Goal: Information Seeking & Learning: Learn about a topic

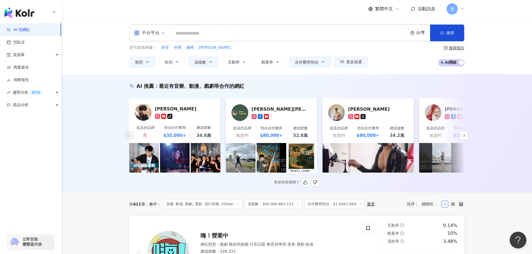
click at [339, 86] on div "AI 推薦 ： 最近有音樂、動漫、戲劇等合作的網紅" at bounding box center [296, 86] width 335 height 7
click at [465, 138] on icon "button" at bounding box center [463, 135] width 4 height 4
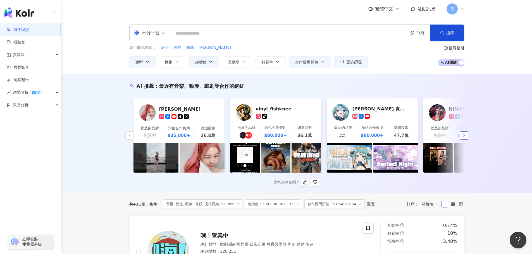
scroll to position [0, 290]
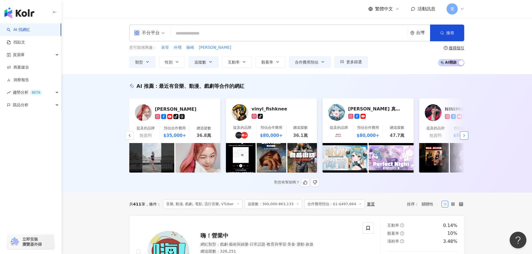
click at [465, 138] on icon "button" at bounding box center [463, 135] width 4 height 4
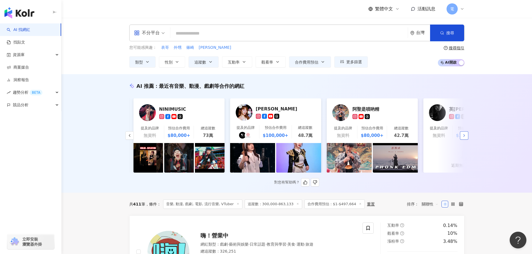
scroll to position [0, 579]
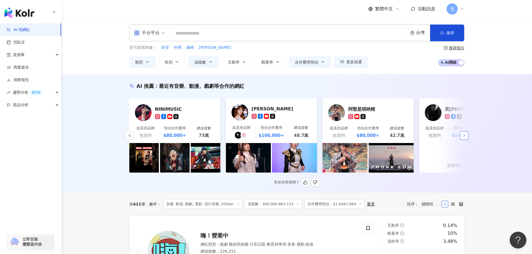
click at [463, 138] on icon "button" at bounding box center [463, 135] width 4 height 4
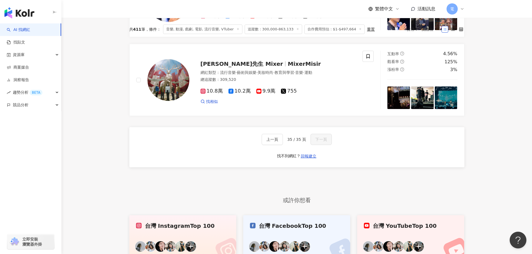
scroll to position [335, 0]
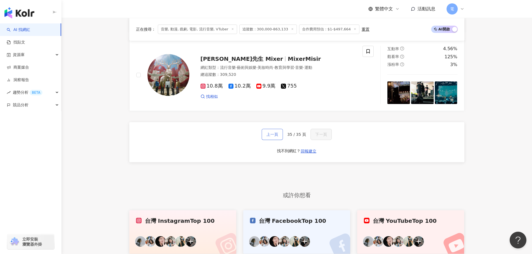
click at [272, 140] on button "上一頁" at bounding box center [271, 134] width 21 height 11
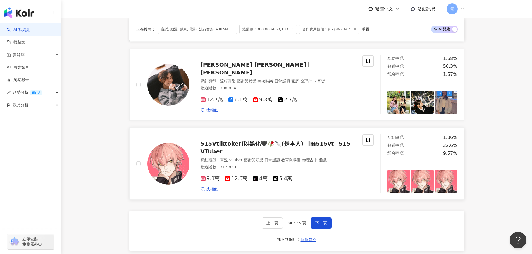
scroll to position [977, 0]
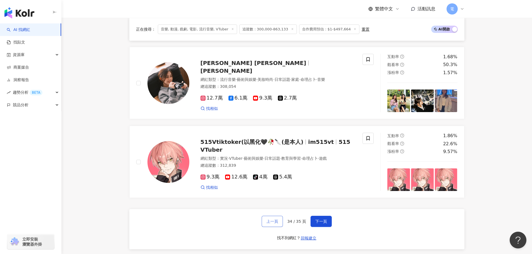
click at [278, 221] on span "上一頁" at bounding box center [272, 221] width 12 height 4
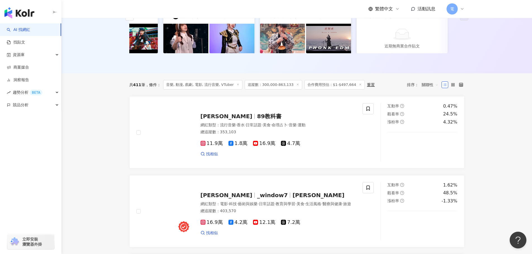
scroll to position [175, 0]
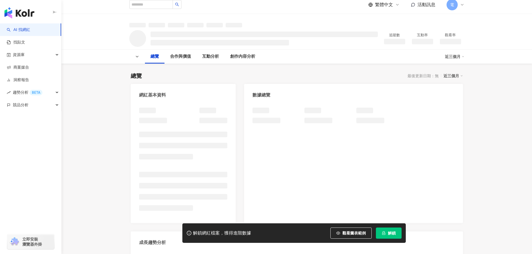
scroll to position [28, 0]
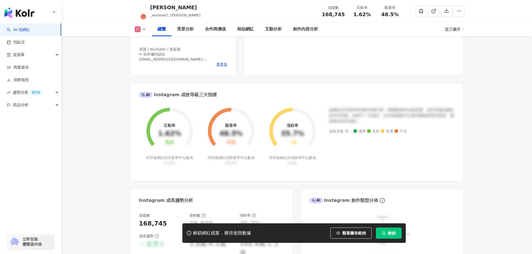
scroll to position [245, 0]
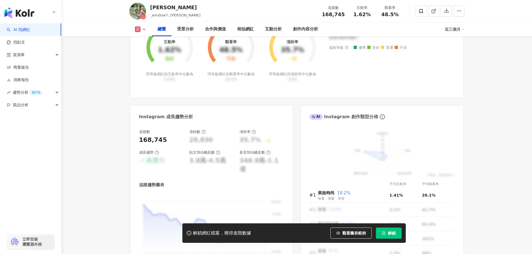
drag, startPoint x: 149, startPoint y: 141, endPoint x: 200, endPoint y: 143, distance: 51.1
click at [190, 143] on div "追蹤數 168,745 漲粉數 28,830 漲粉率 35.7% 一般 成長趨勢 高潛力 貼文預估觸及數 3.8萬-4.5萬 影音預估觸及數 348.9萬-1…" at bounding box center [211, 151] width 145 height 44
click at [212, 172] on div "追蹤數 168,745 漲粉數 28,830 漲粉率 35.7% 一般 成長趨勢 高潛力 貼文預估觸及數 3.8萬-4.5萬 影音預估觸及數 348.9萬-1…" at bounding box center [211, 201] width 145 height 144
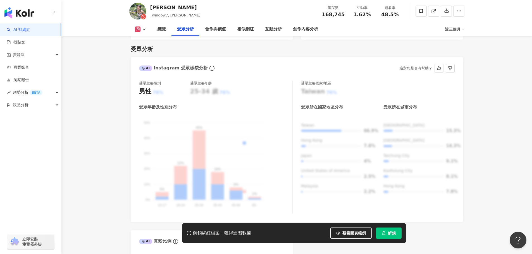
scroll to position [496, 0]
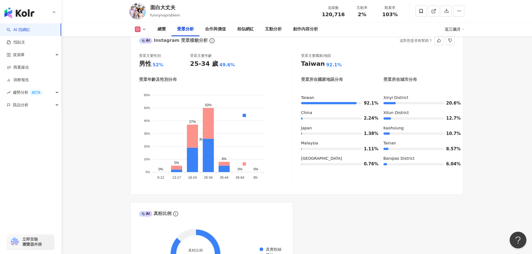
scroll to position [502, 0]
